Goal: Information Seeking & Learning: Find specific fact

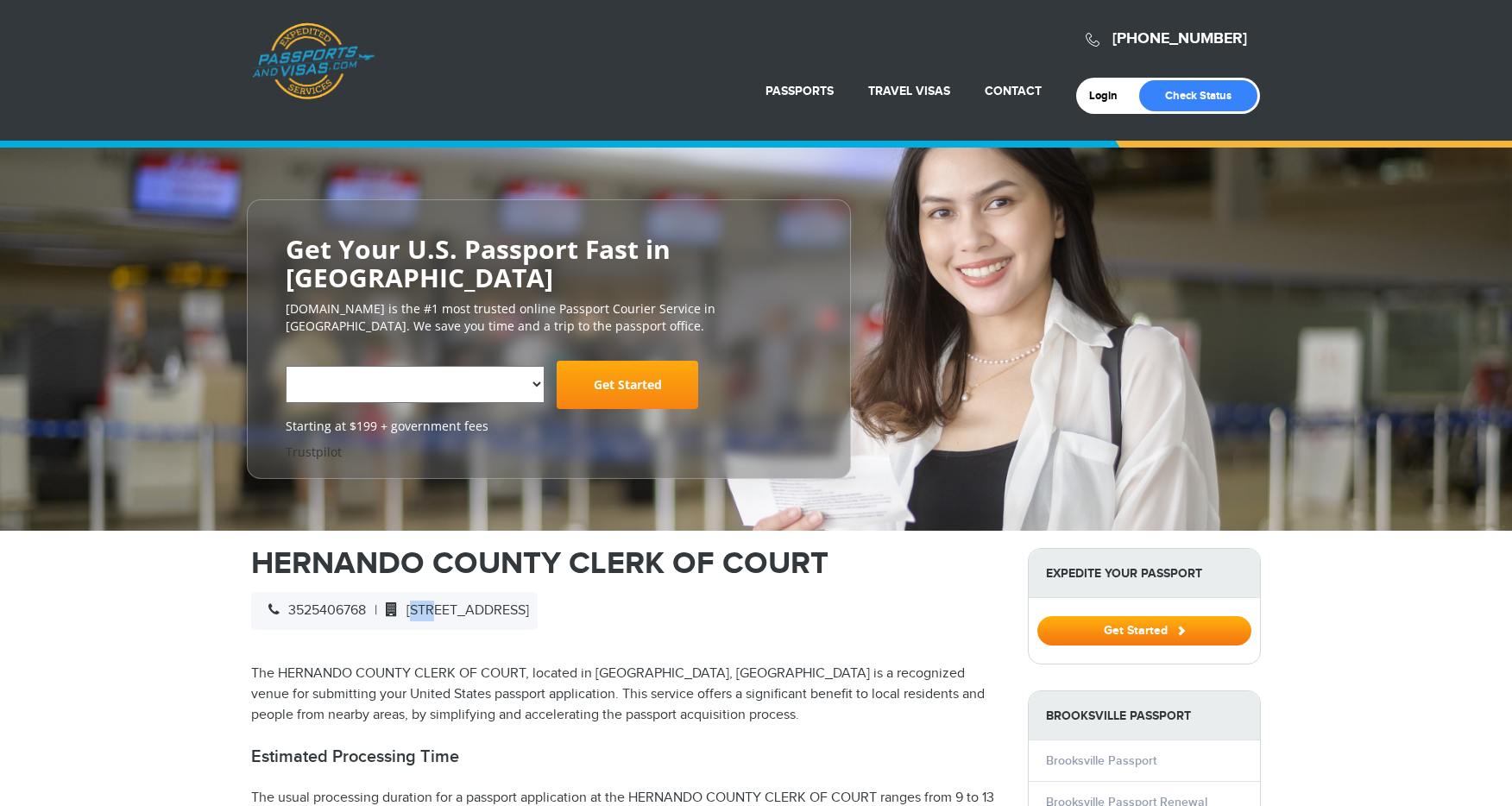
select select "**********"
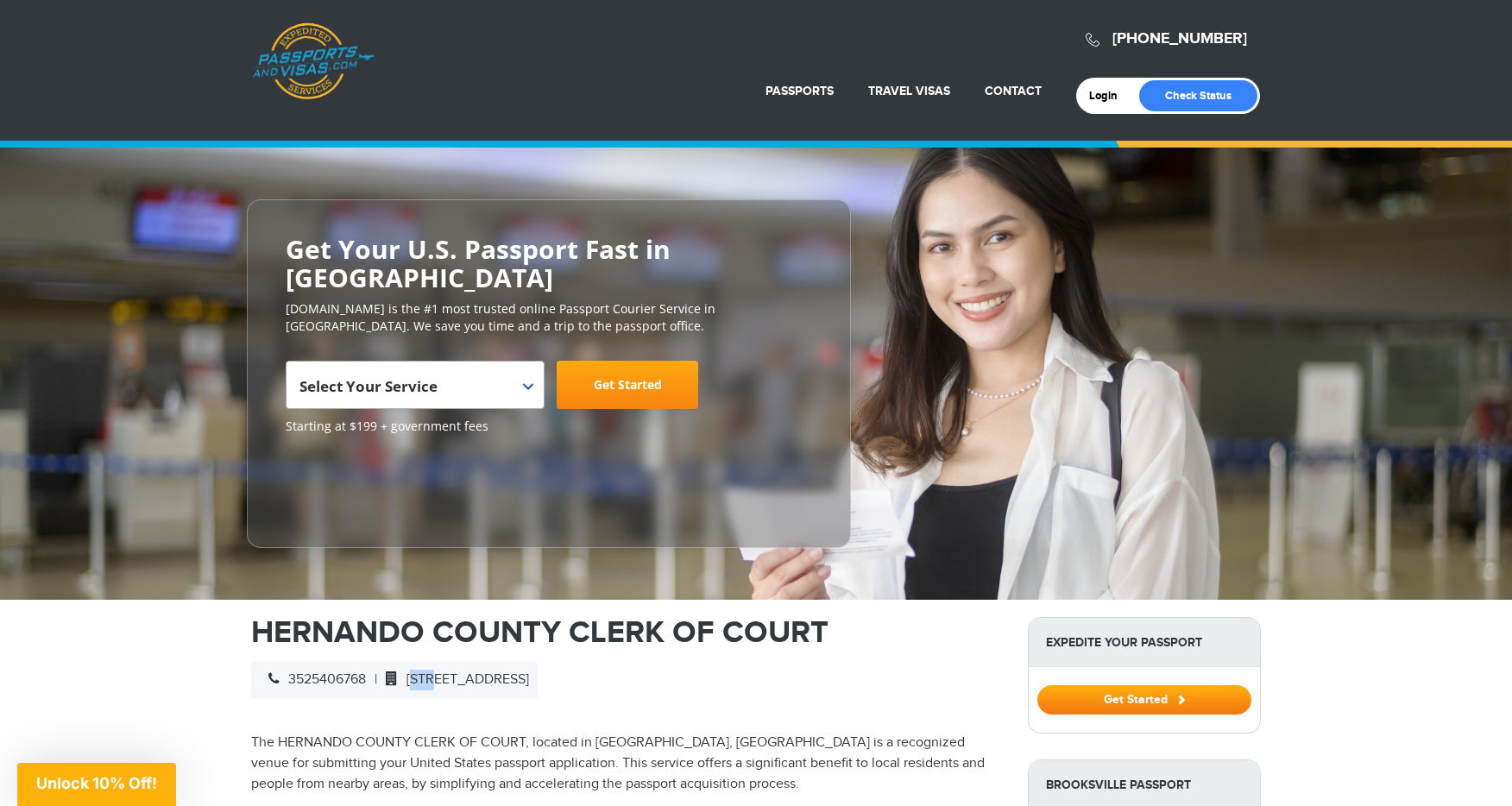
drag, startPoint x: 419, startPoint y: 612, endPoint x: 776, endPoint y: 686, distance: 364.6
click at [538, 686] on div "3525406768 | [STREET_ADDRESS]" at bounding box center [394, 680] width 286 height 38
copy span "[STREET_ADDRESS]"
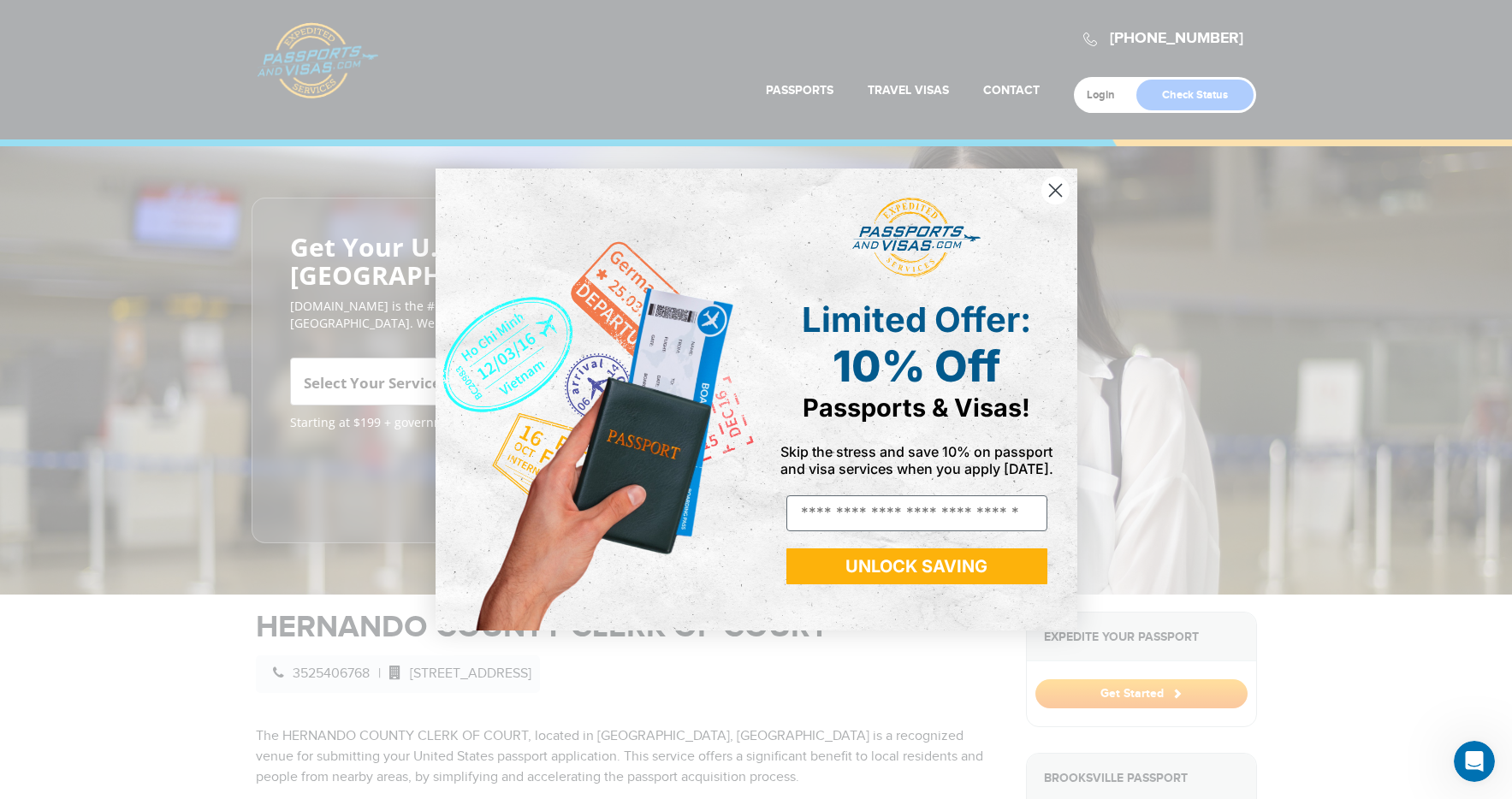
click at [1056, 191] on icon "Close dialog" at bounding box center [1054, 190] width 12 height 12
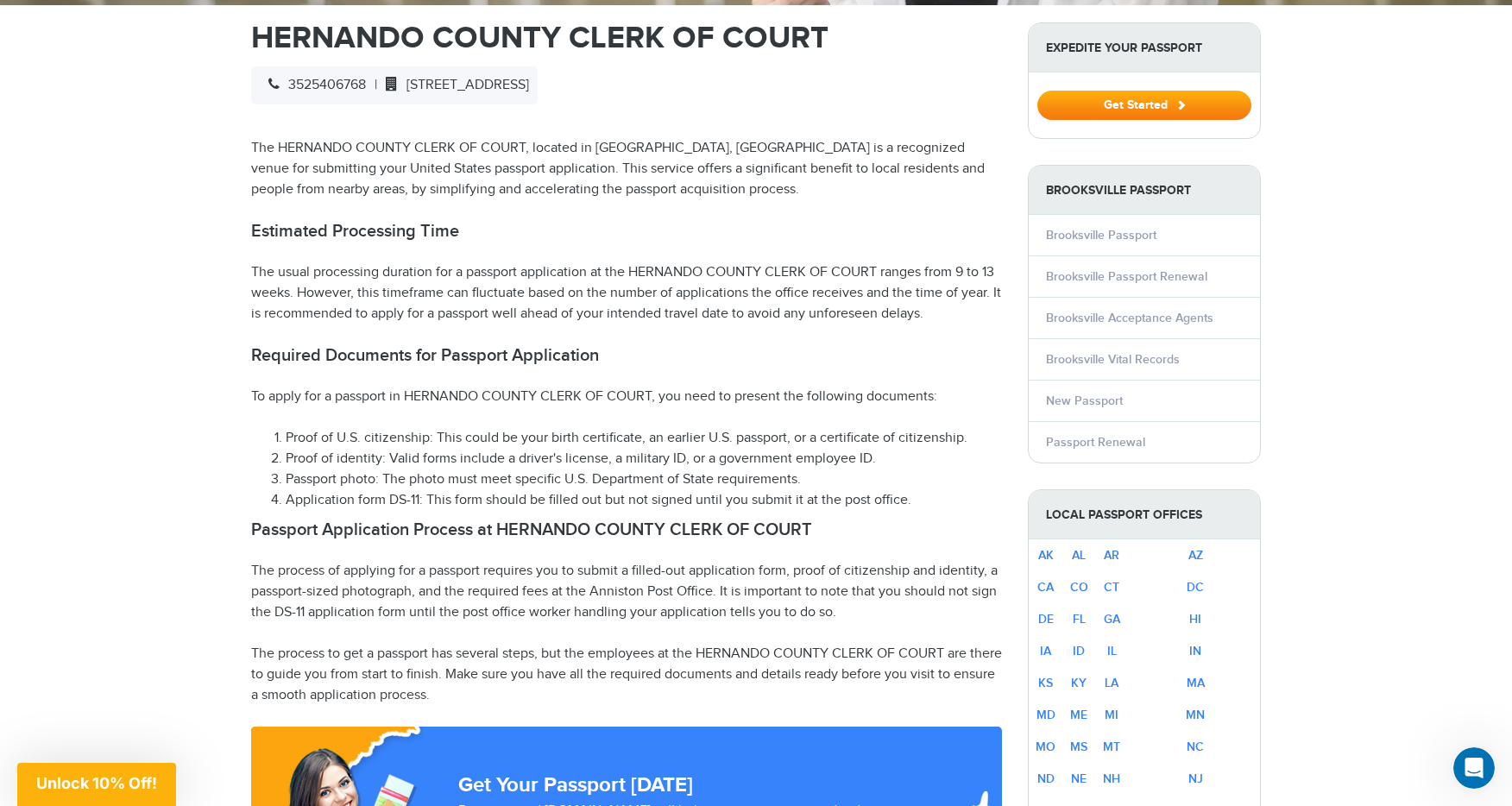
scroll to position [598, 0]
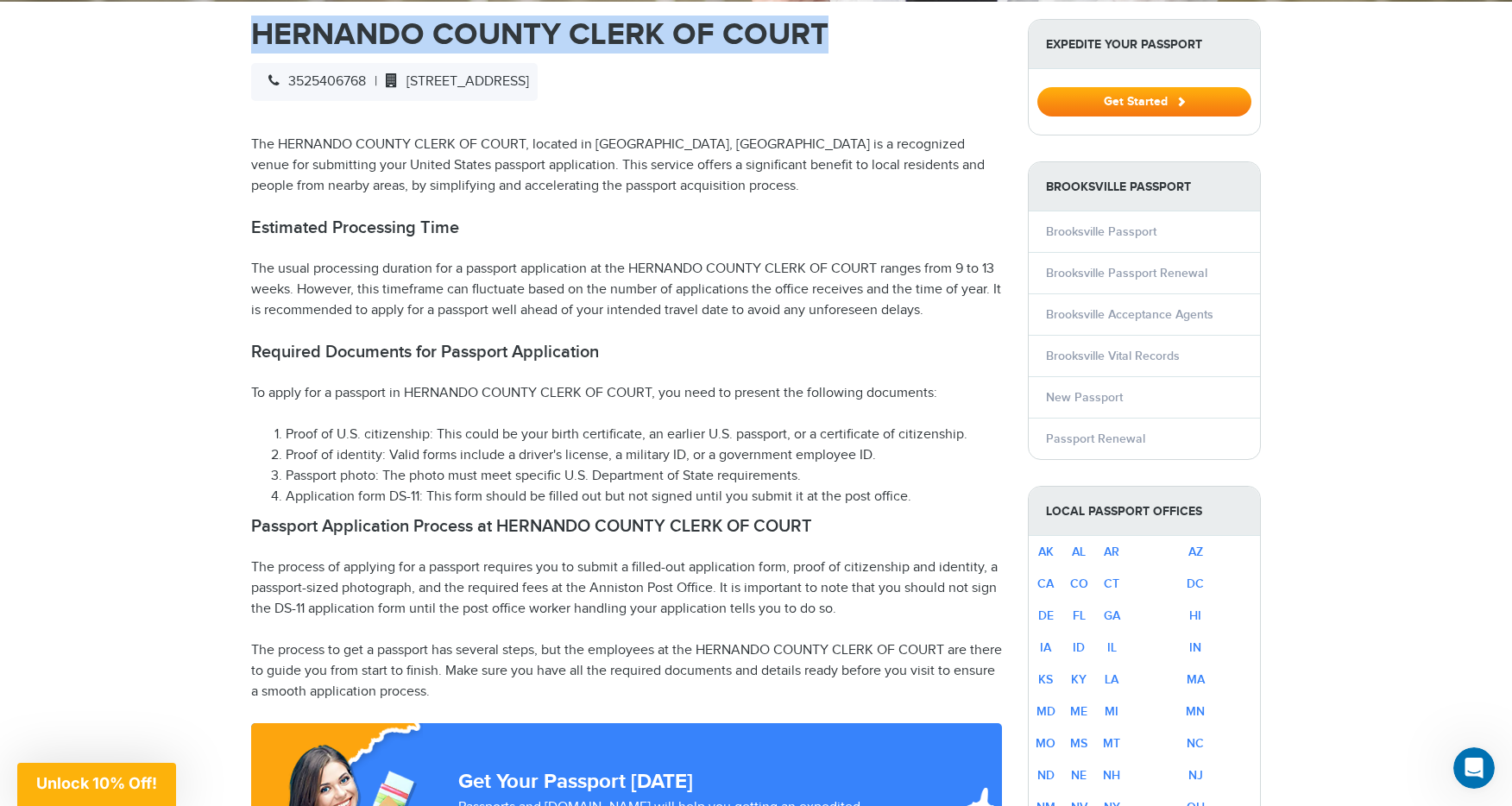
drag, startPoint x: 256, startPoint y: 33, endPoint x: 821, endPoint y: 27, distance: 565.0
click at [821, 27] on h1 "HERNANDO COUNTY CLERK OF COURT" at bounding box center [626, 35] width 751 height 31
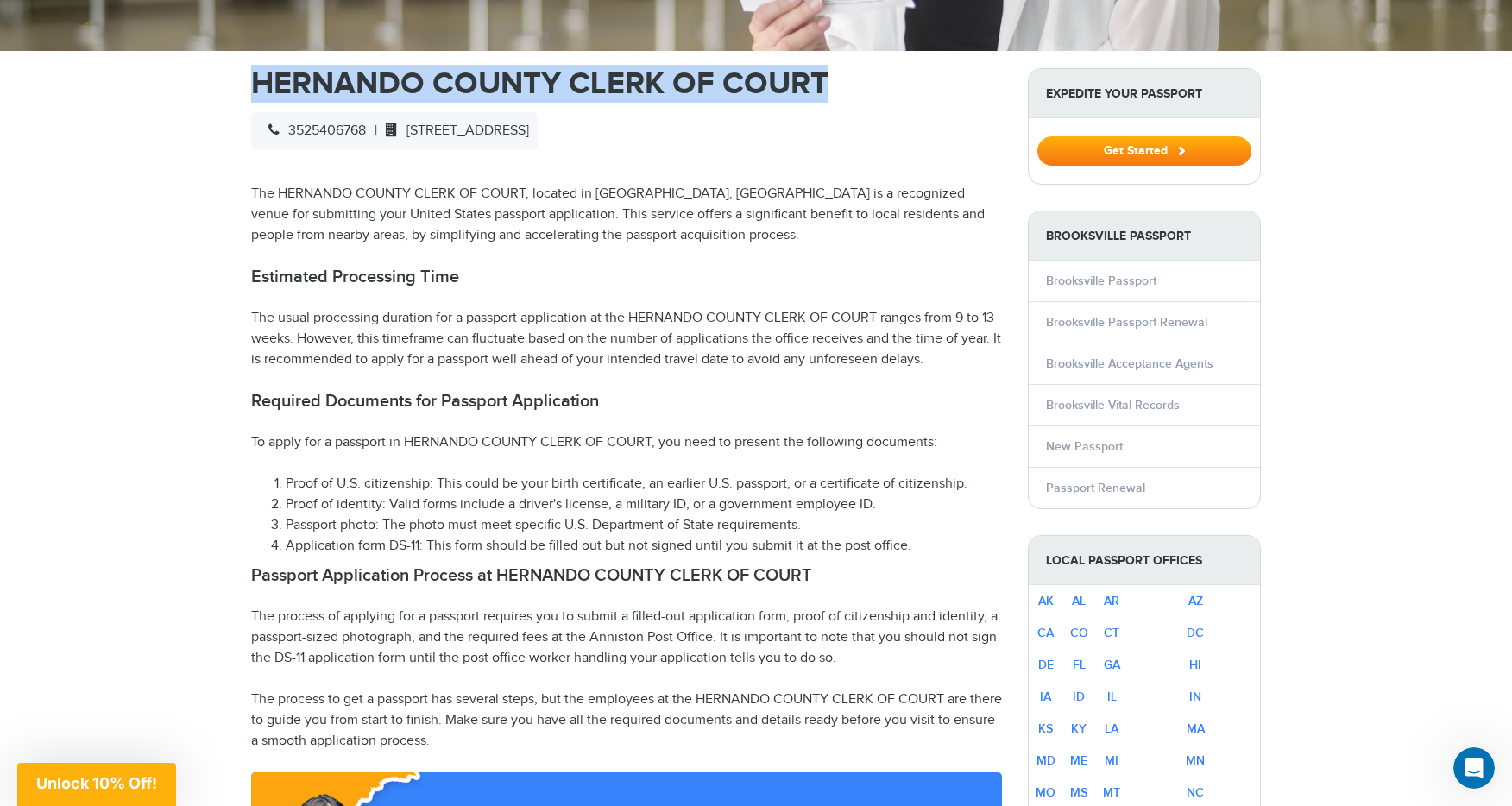
scroll to position [553, 0]
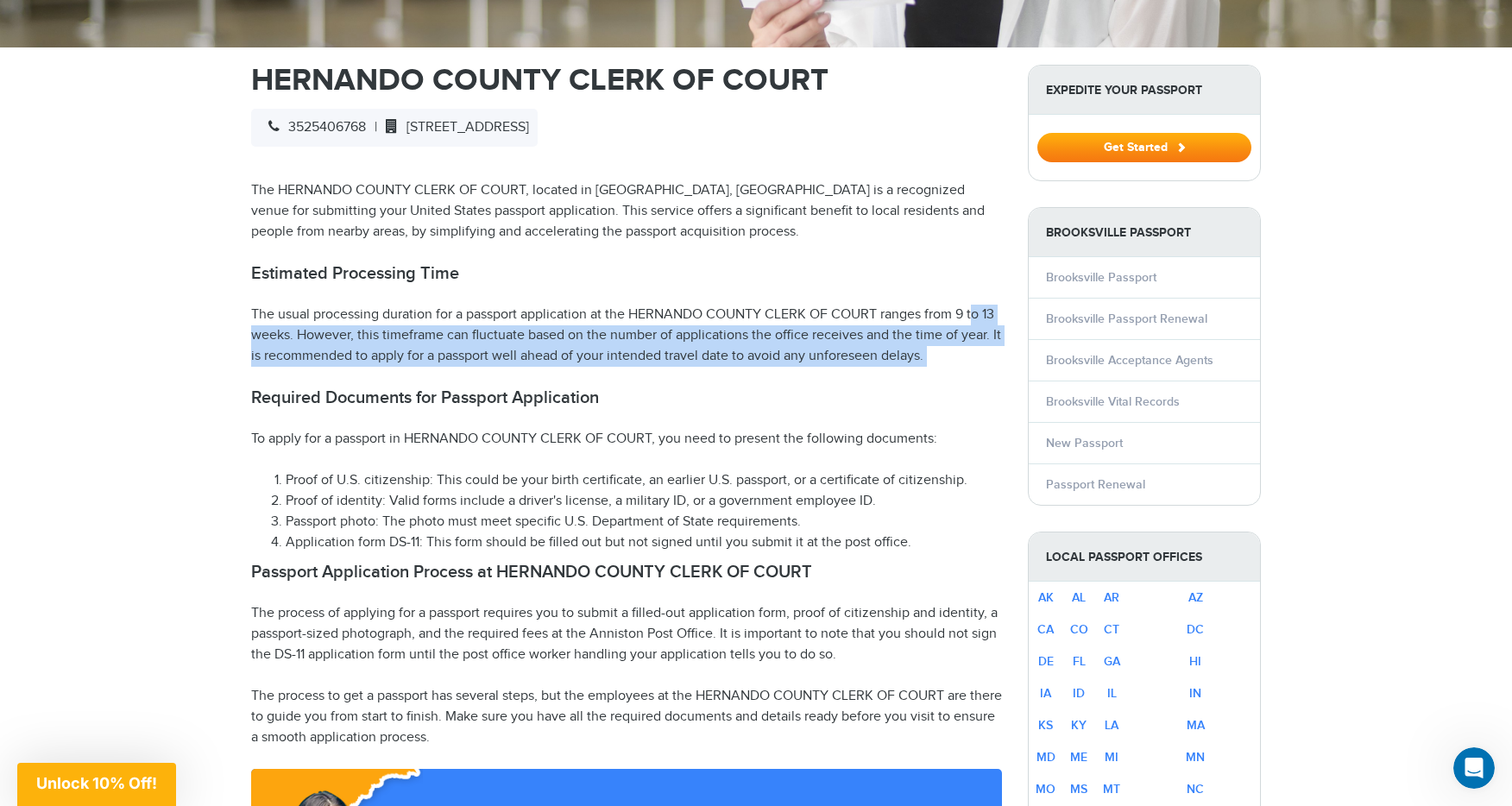
drag, startPoint x: 931, startPoint y: 316, endPoint x: 915, endPoint y: 367, distance: 53.5
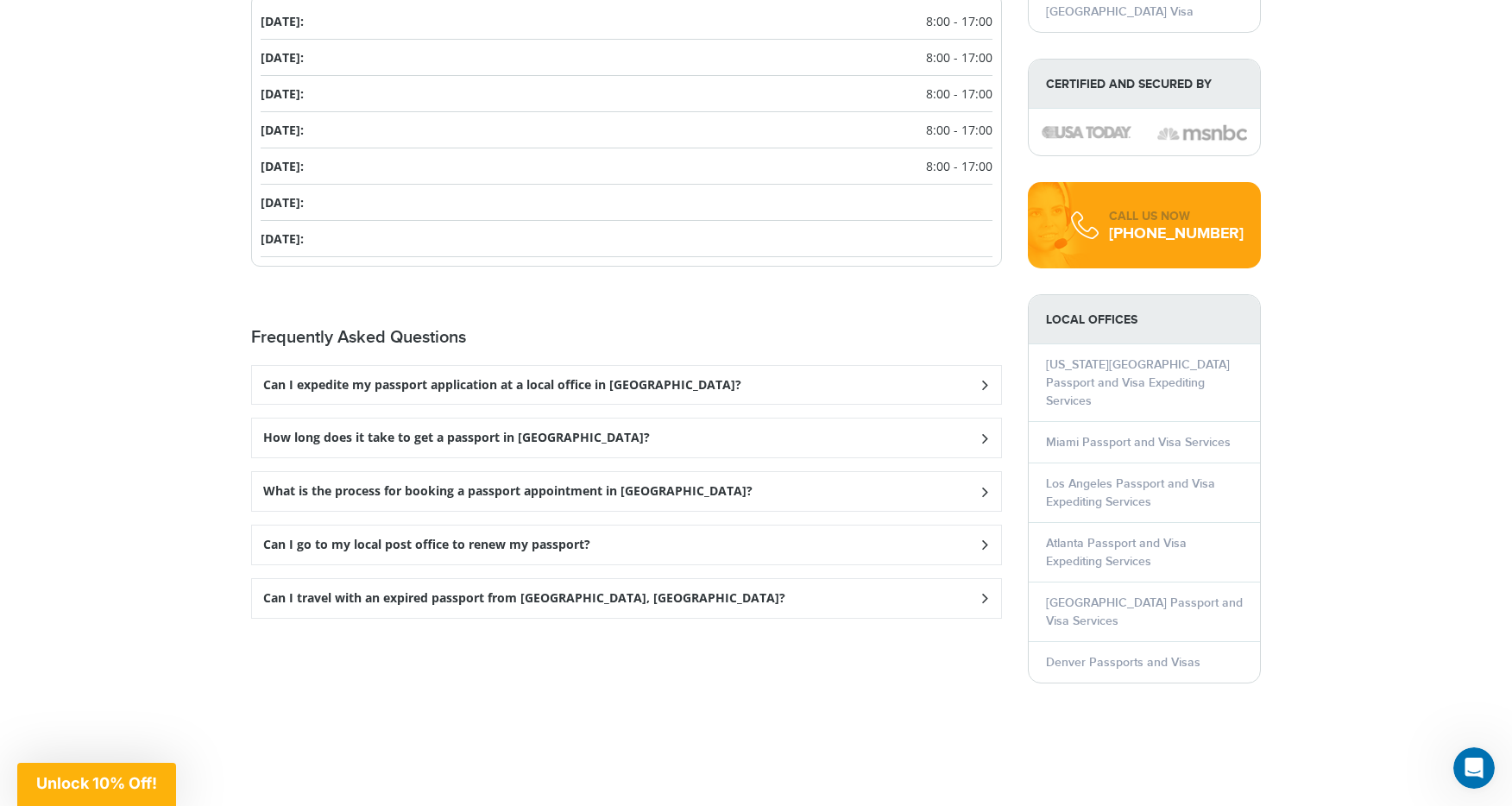
scroll to position [2106, 0]
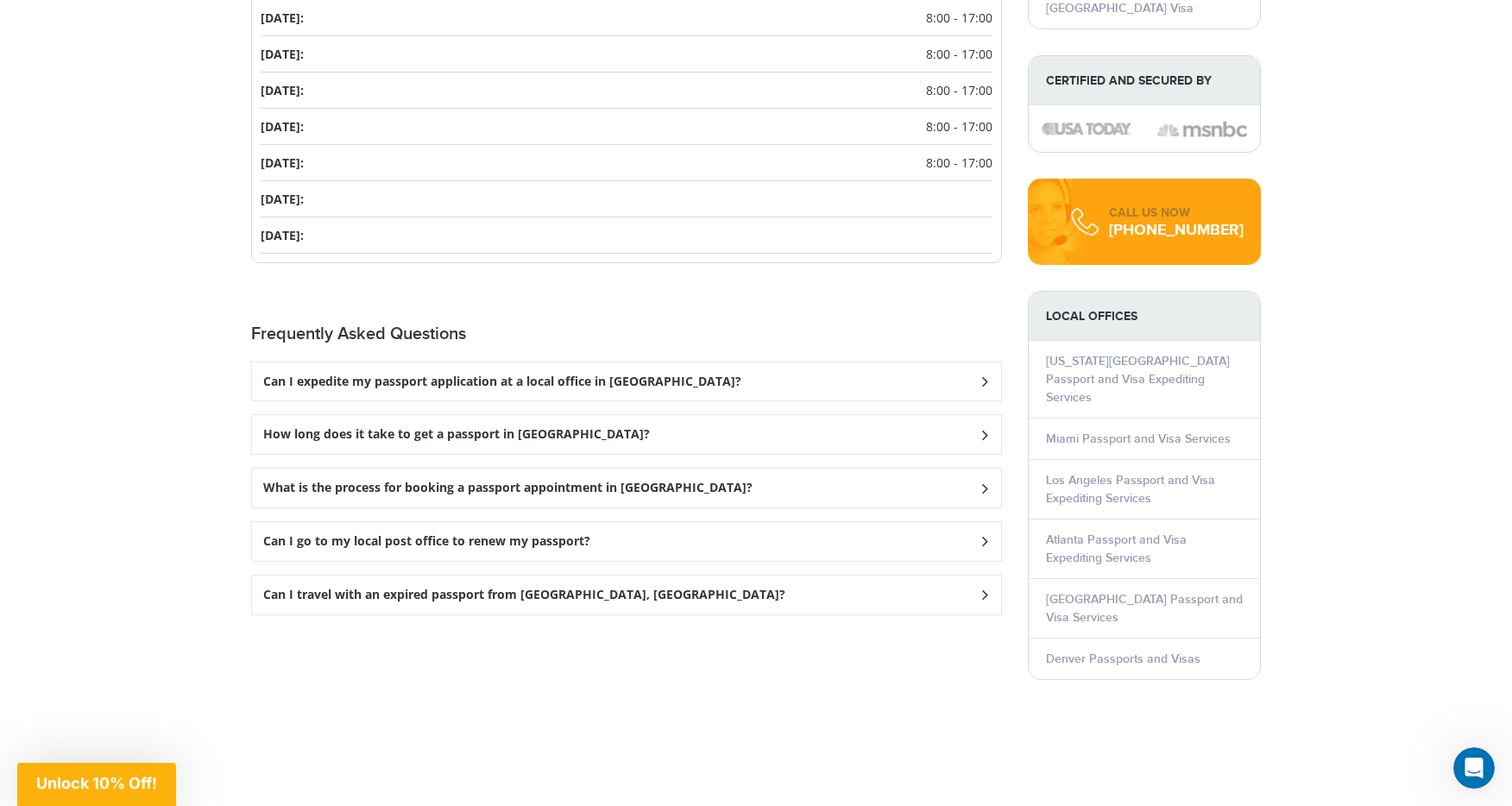
click at [983, 379] on icon at bounding box center [984, 381] width 17 height 11
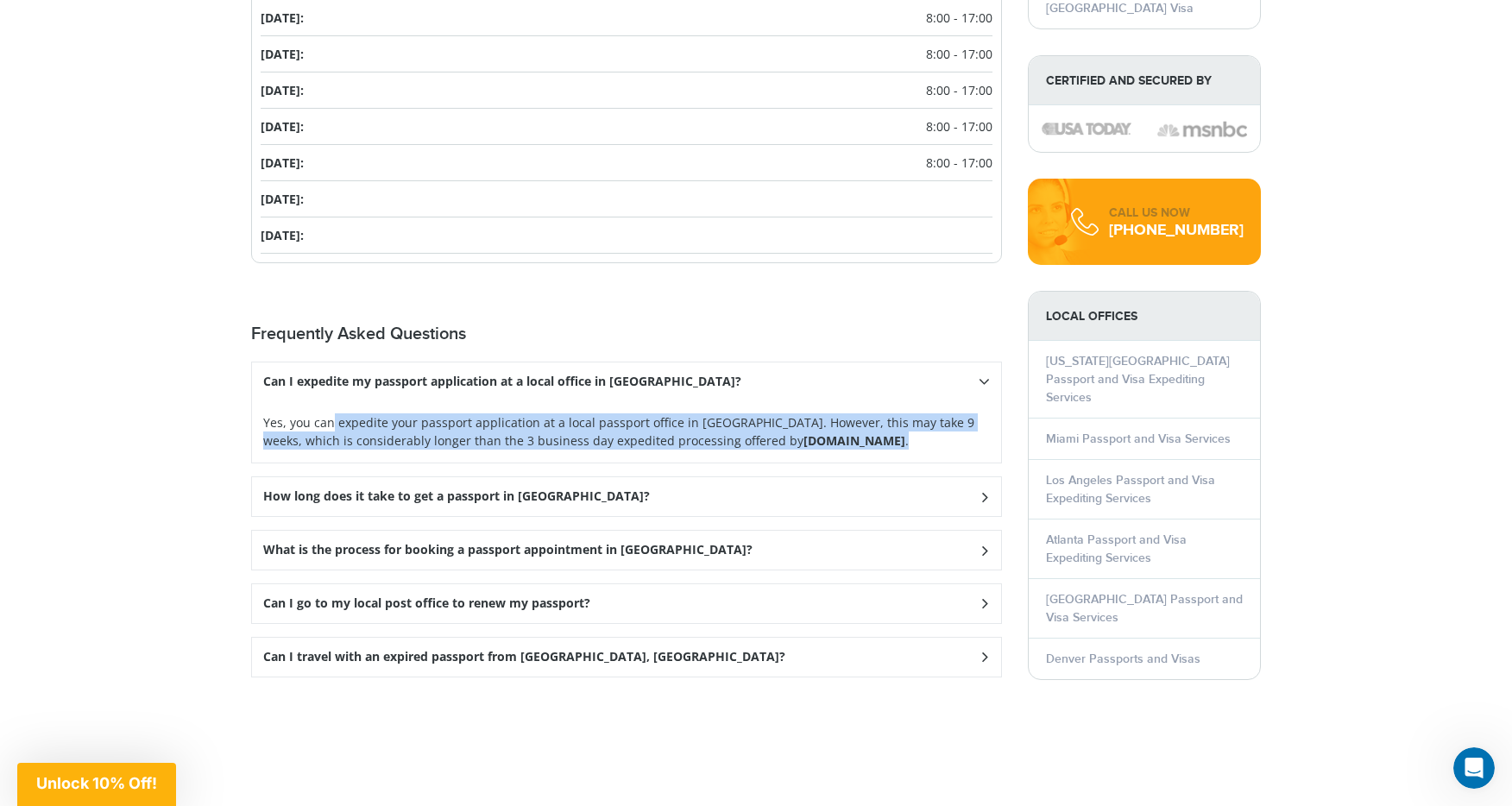
drag, startPoint x: 265, startPoint y: 420, endPoint x: 884, endPoint y: 445, distance: 619.5
click at [884, 445] on p "Yes, you can expedite your passport application at a local passport office in […" at bounding box center [627, 431] width 727 height 36
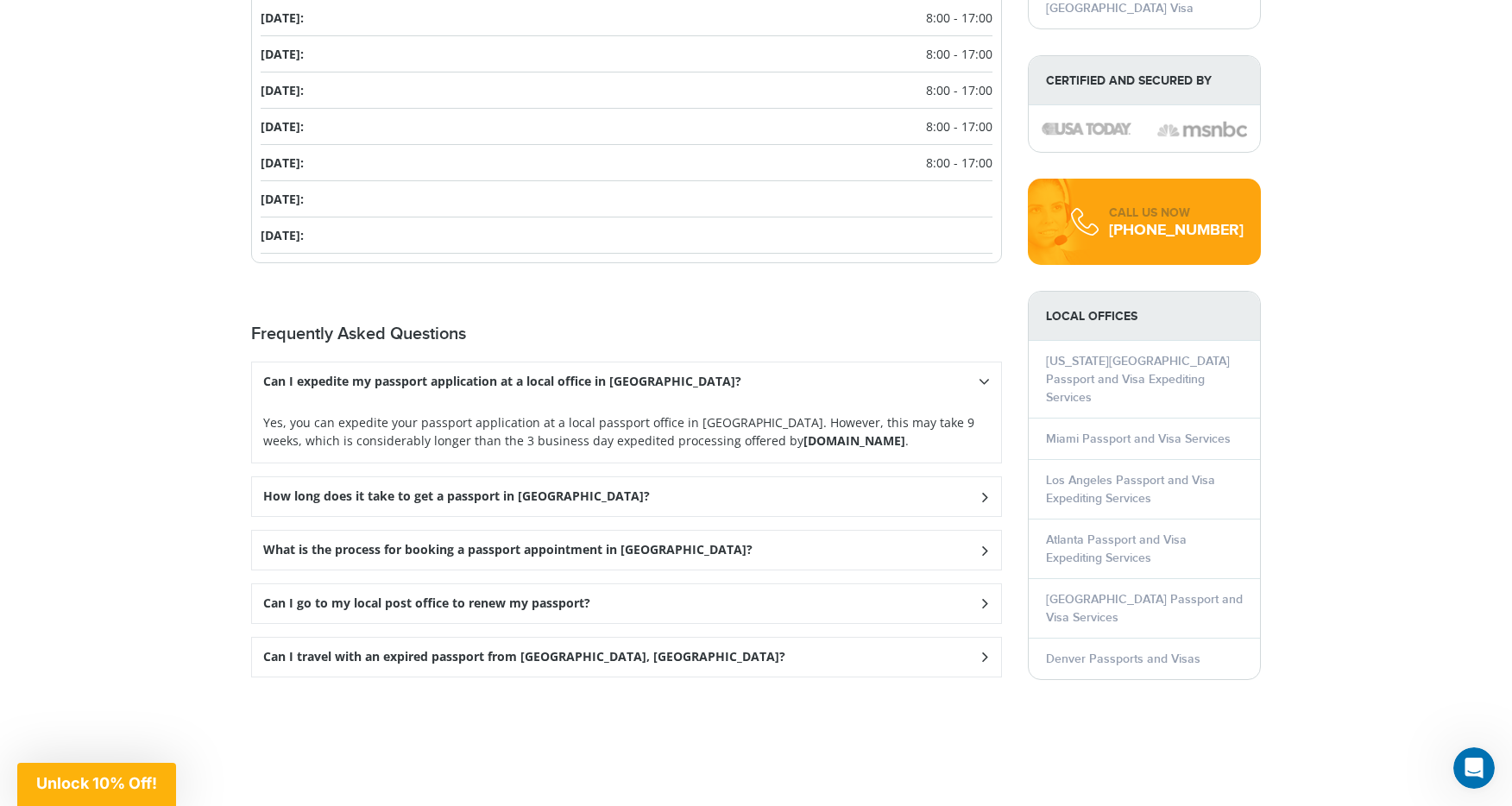
click at [636, 502] on div "How long does it take to get a passport in [GEOGRAPHIC_DATA]?" at bounding box center [626, 496] width 749 height 39
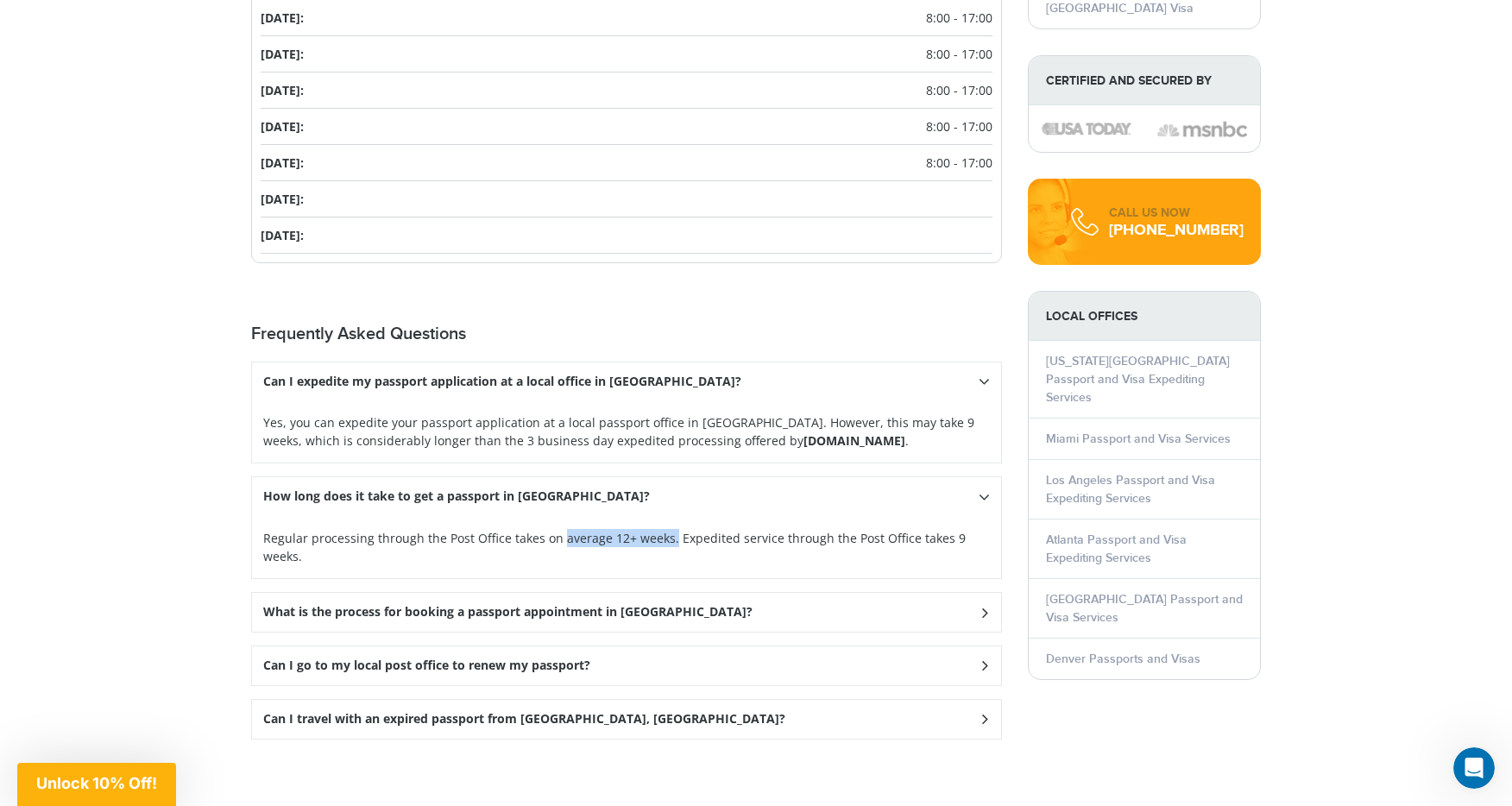
drag, startPoint x: 558, startPoint y: 542, endPoint x: 667, endPoint y: 540, distance: 109.0
click at [667, 540] on p "Regular processing through the Post Office takes on average 12+ weeks. Expedite…" at bounding box center [627, 547] width 727 height 36
click at [710, 542] on p "Regular processing through the Post Office takes on average 12+ weeks. Expedite…" at bounding box center [627, 547] width 727 height 36
drag, startPoint x: 673, startPoint y: 540, endPoint x: 986, endPoint y: 542, distance: 313.0
click at [986, 542] on p "Regular processing through the Post Office takes on average 12+ weeks. Expedite…" at bounding box center [627, 547] width 727 height 36
